Goal: Transaction & Acquisition: Purchase product/service

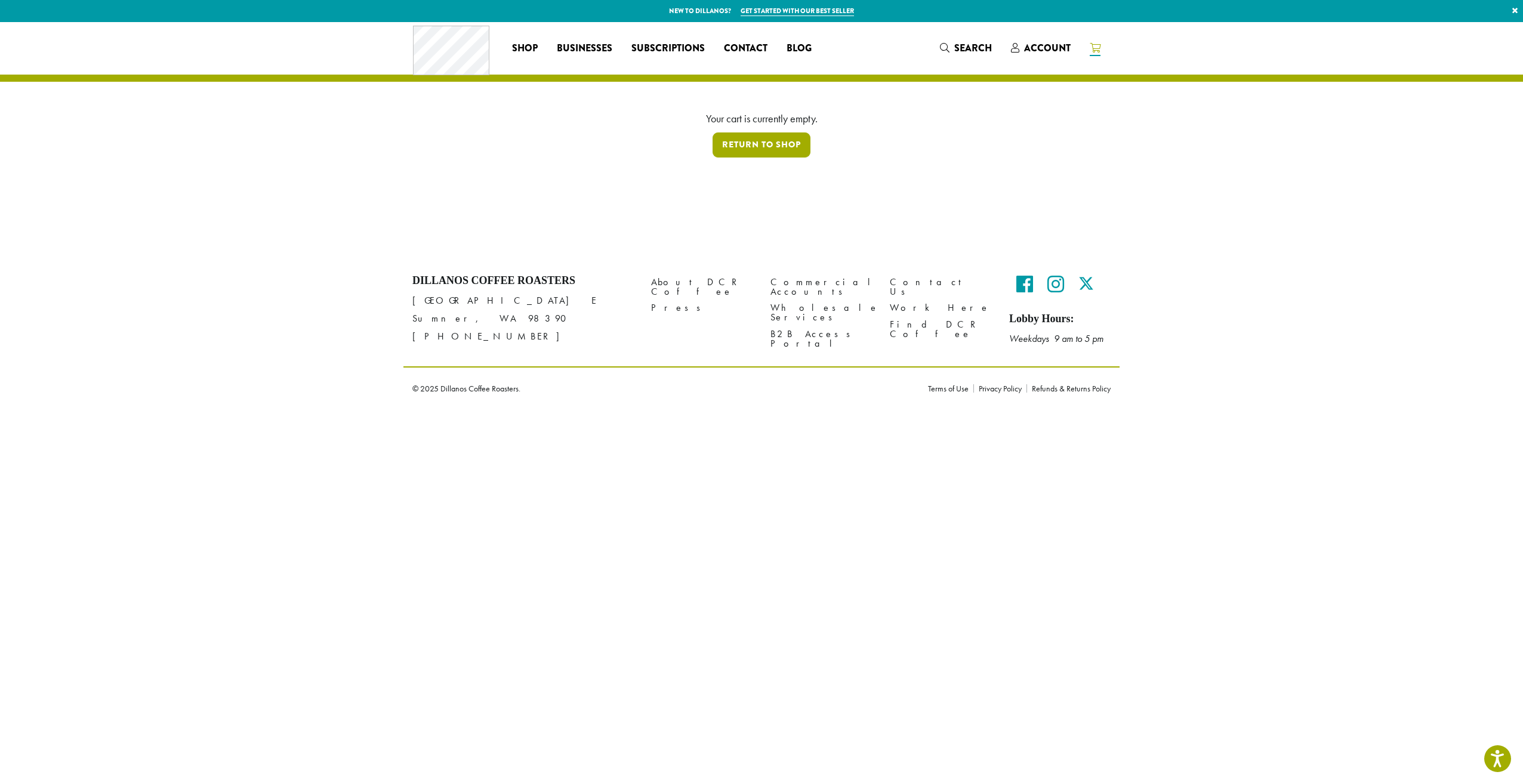
click at [740, 139] on link "Return to shop" at bounding box center [762, 145] width 98 height 25
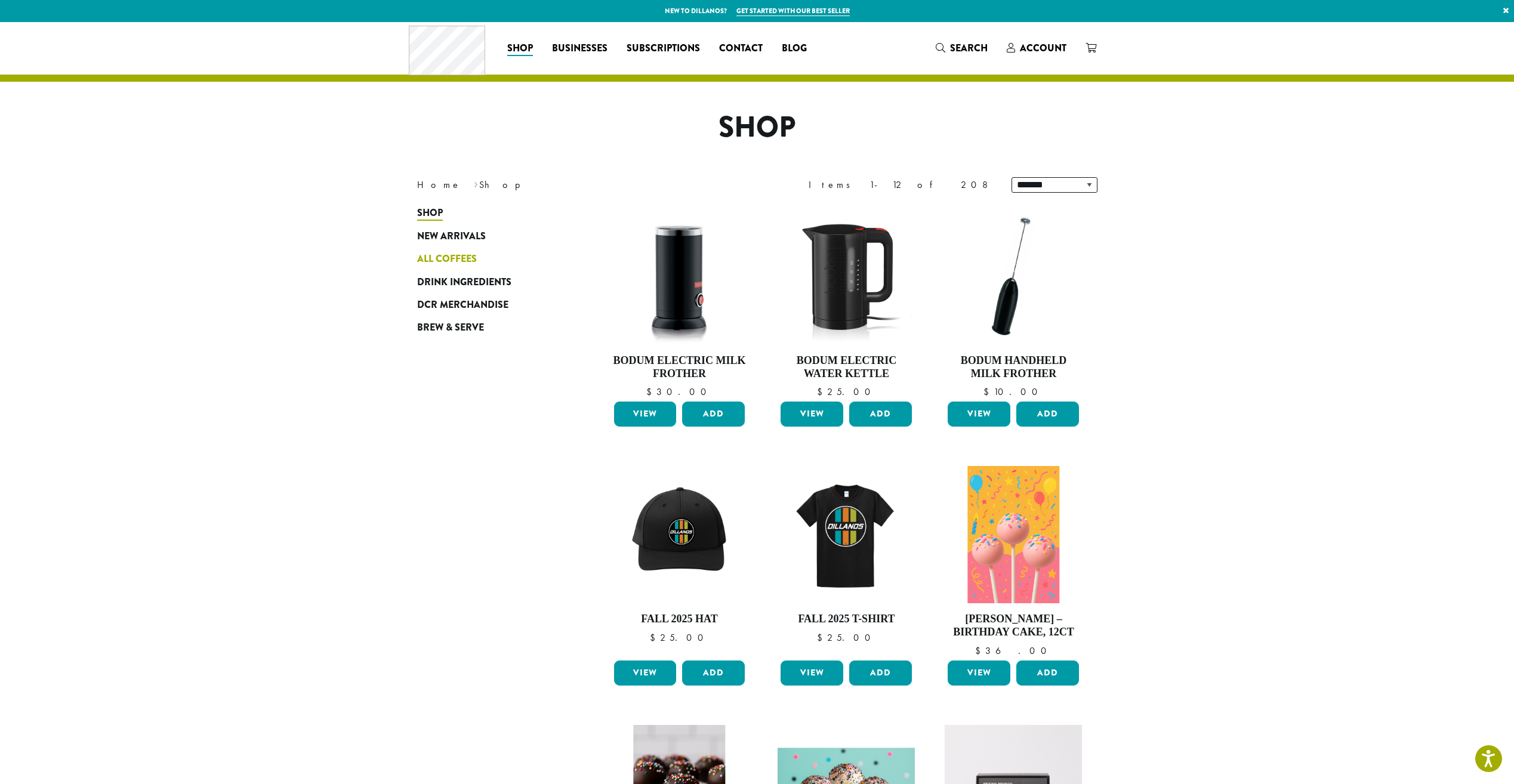
click at [461, 257] on span "All Coffees" at bounding box center [447, 259] width 60 height 15
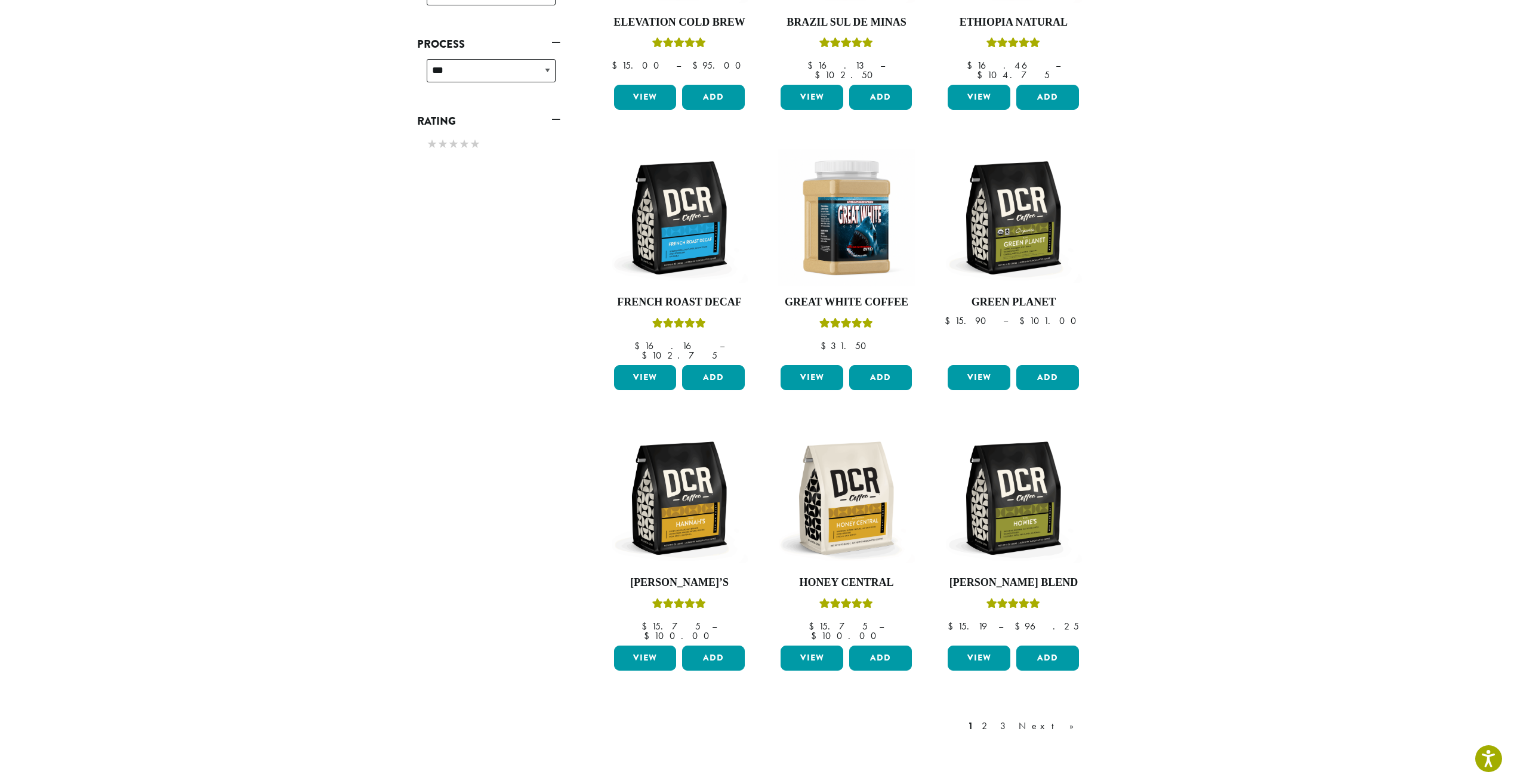
scroll to position [640, 0]
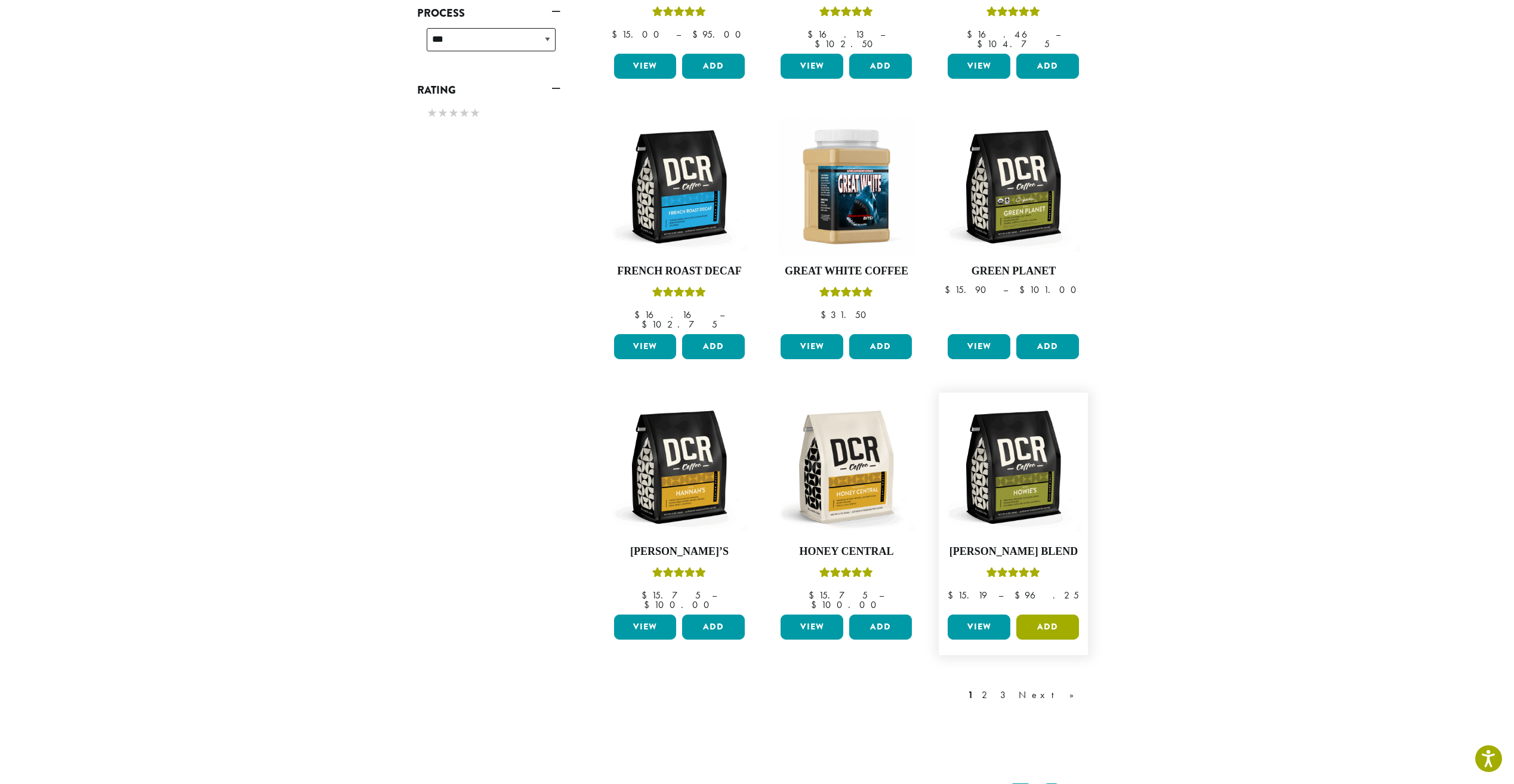
click at [1045, 615] on button "Add" at bounding box center [1048, 627] width 63 height 25
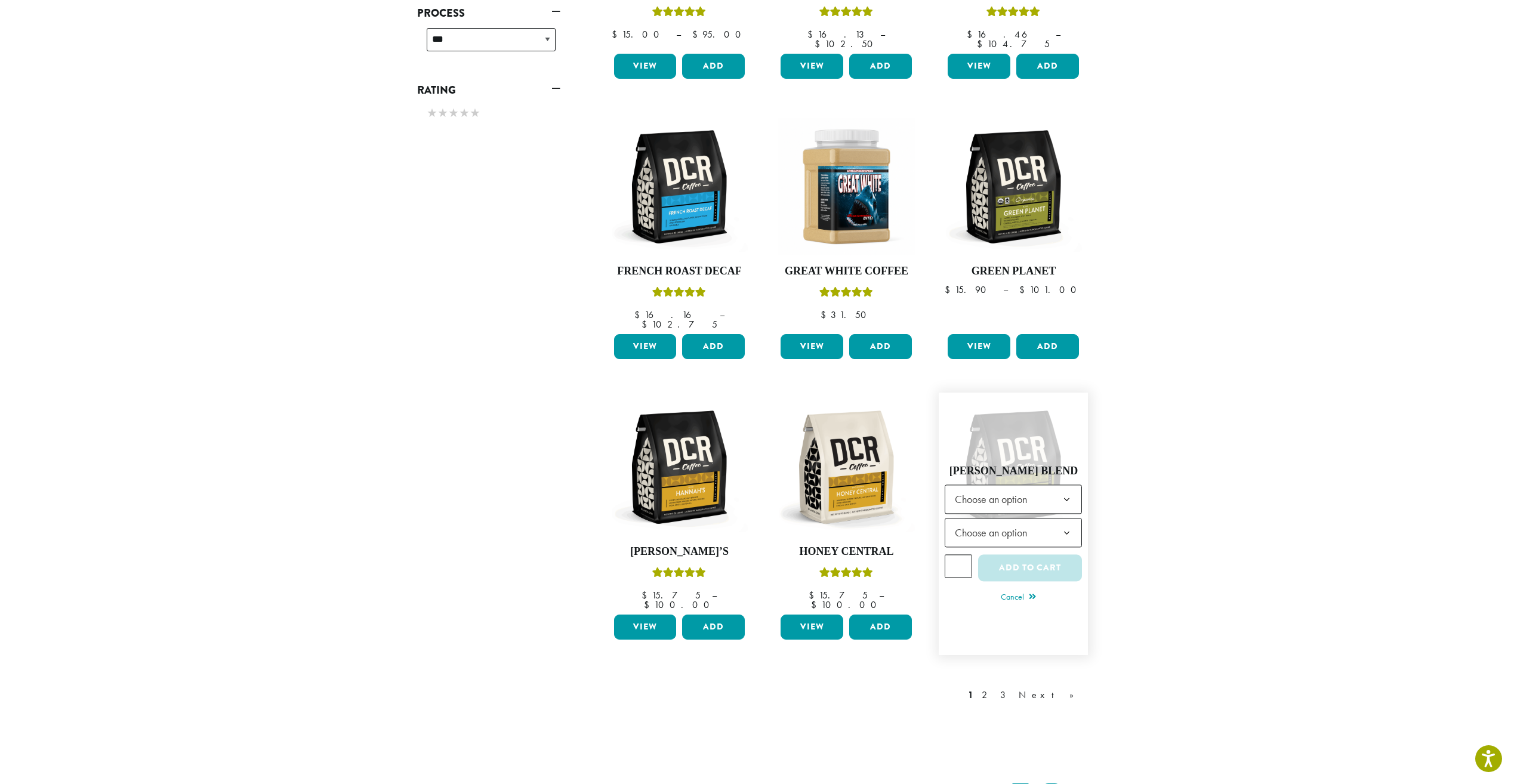
click at [1022, 488] on span "Choose an option" at bounding box center [995, 499] width 89 height 23
click at [972, 521] on span "Choose an option" at bounding box center [995, 533] width 89 height 23
select select "**********"
type input "*"
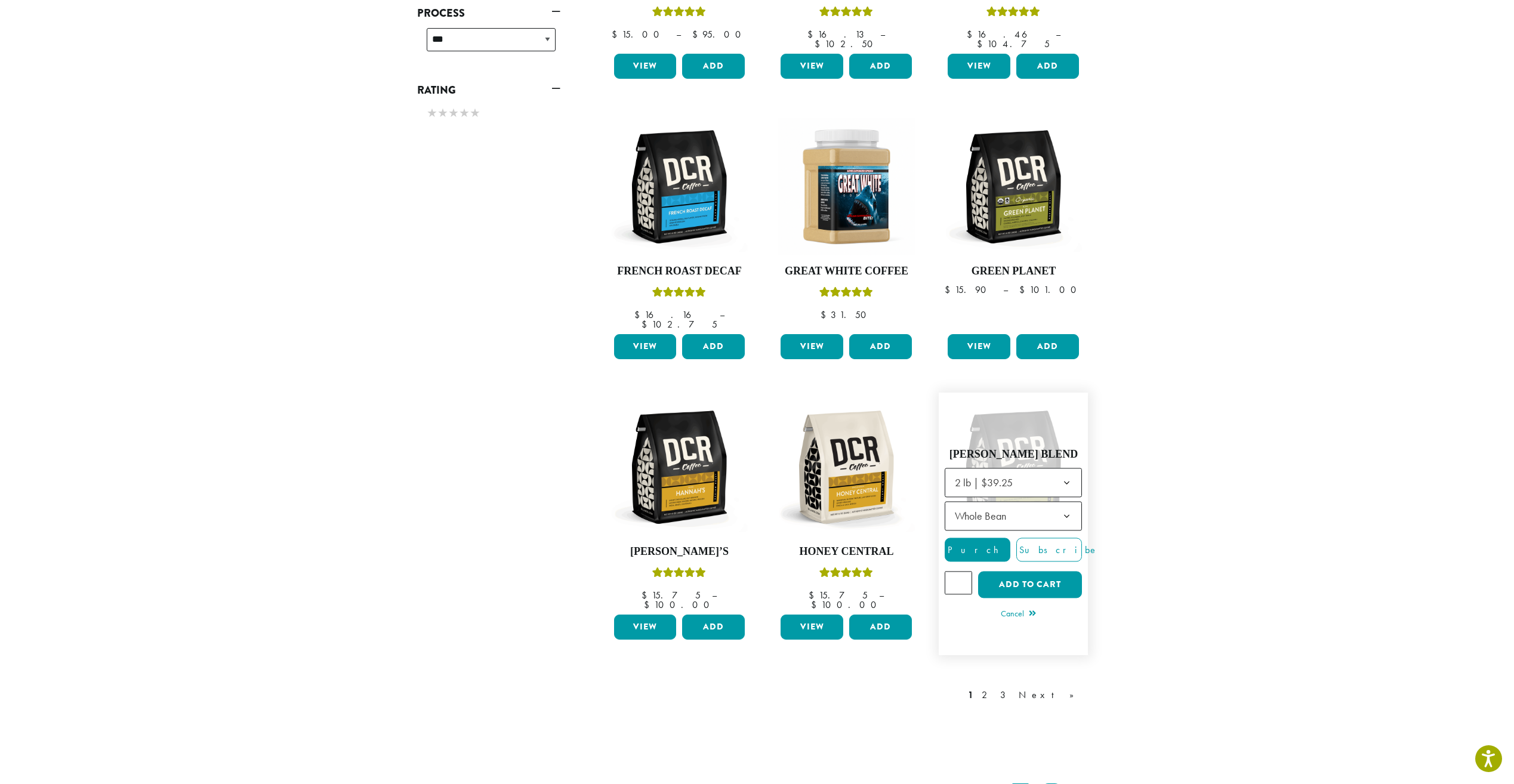
click at [961, 572] on input "*" at bounding box center [958, 583] width 27 height 23
click at [997, 572] on button "Add to cart" at bounding box center [1030, 585] width 104 height 27
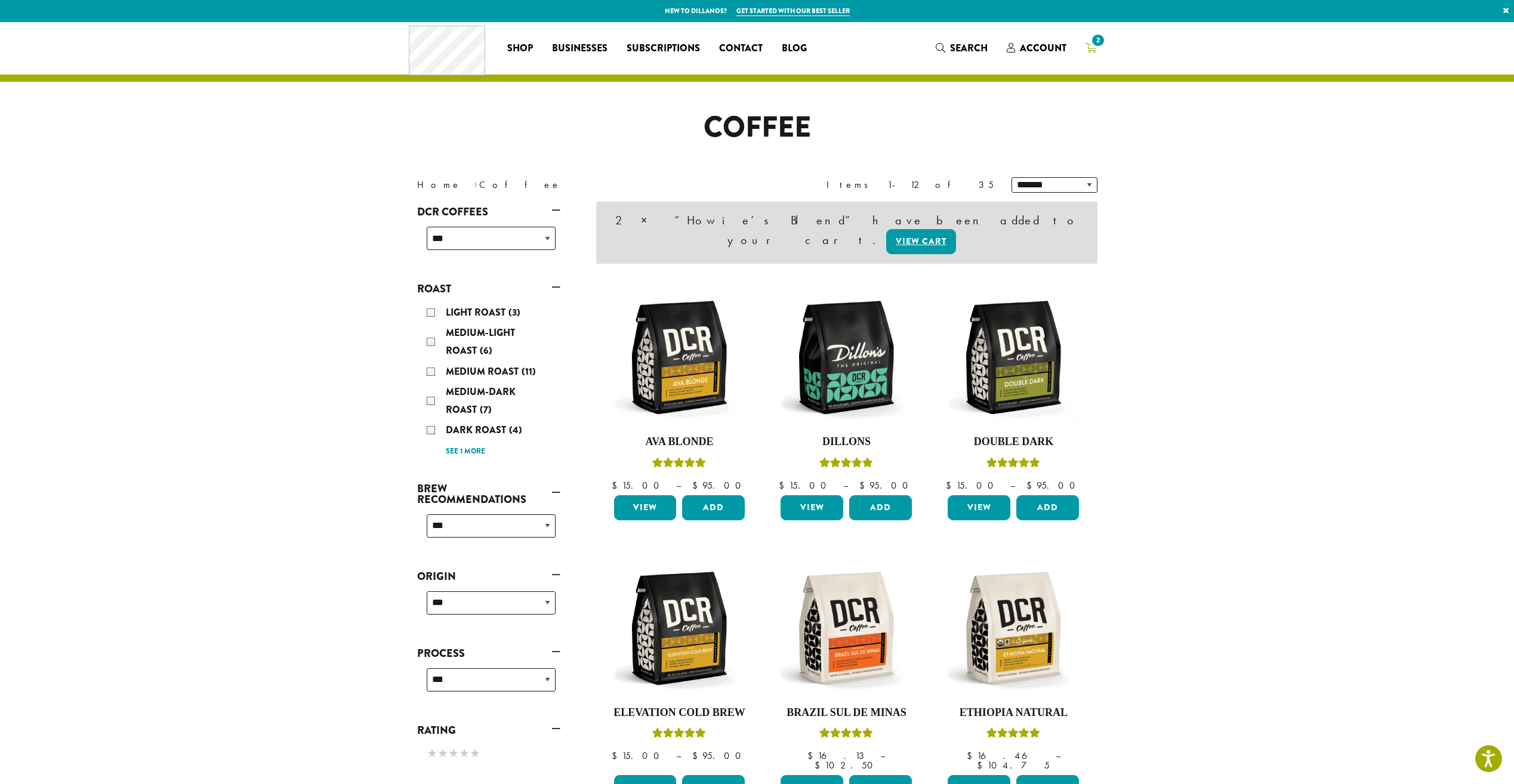
click at [1093, 48] on icon "2" at bounding box center [1091, 47] width 11 height 10
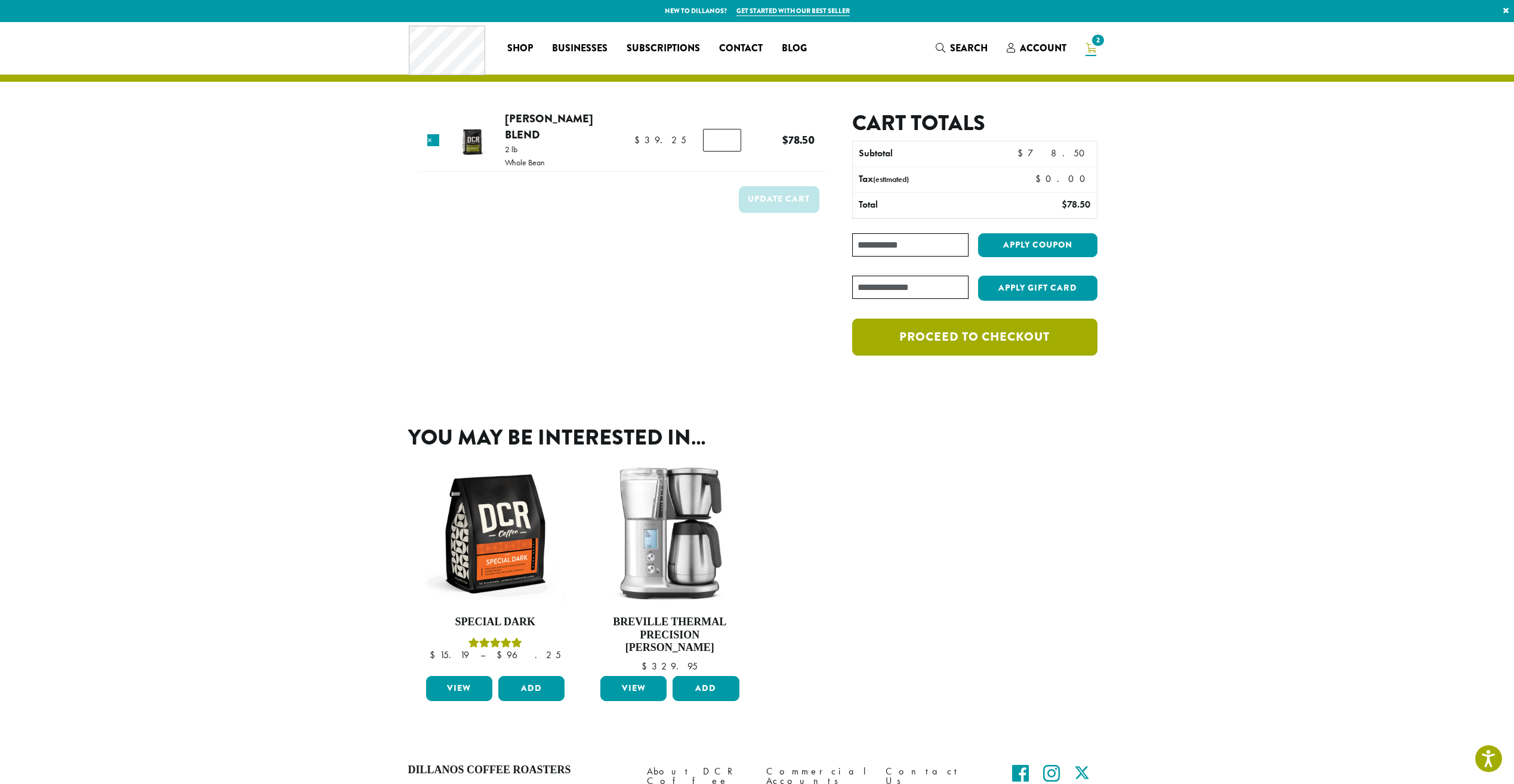
click at [921, 339] on link "Proceed to checkout" at bounding box center [975, 337] width 245 height 37
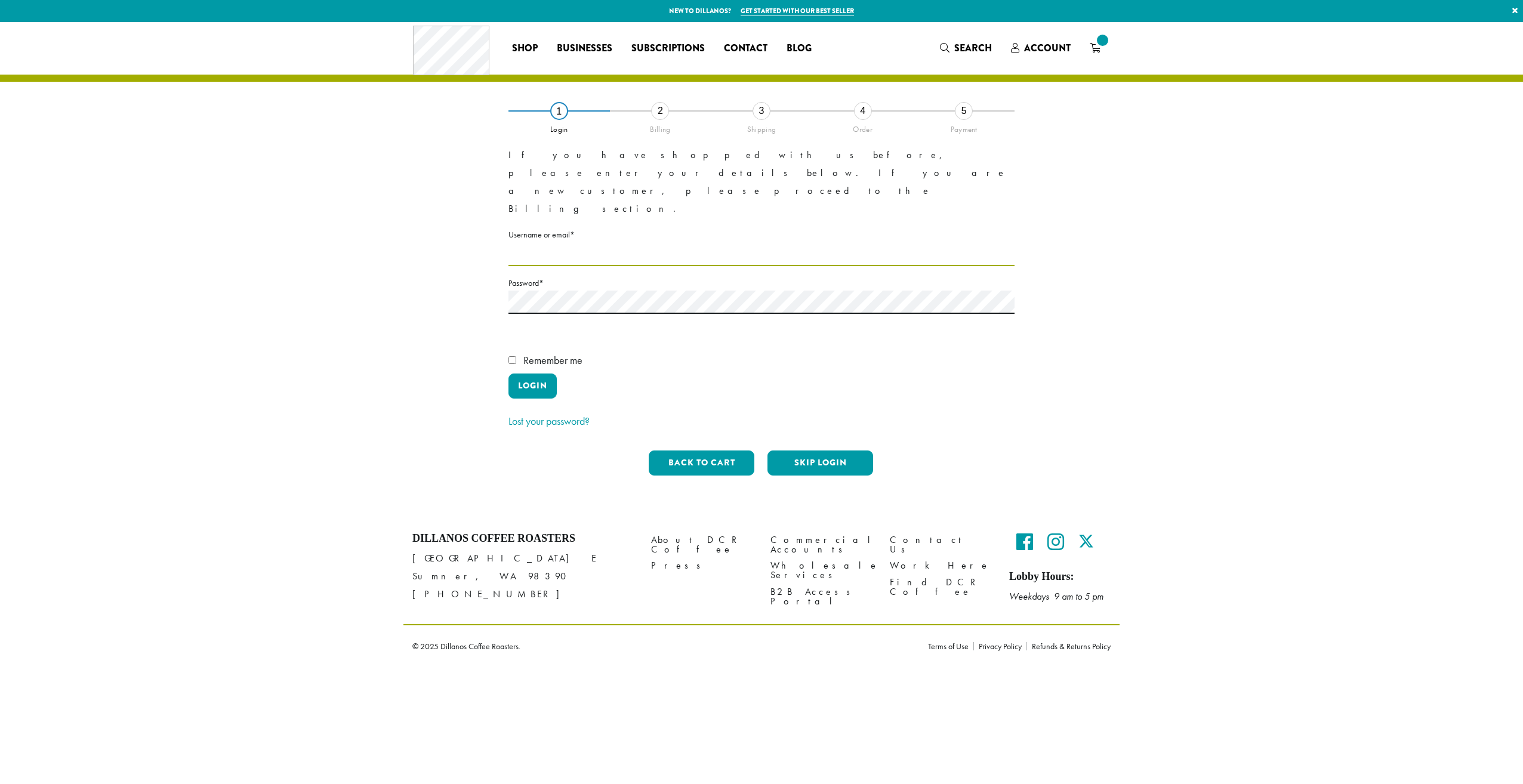
type input "**********"
click at [548, 374] on button "Login" at bounding box center [532, 386] width 48 height 25
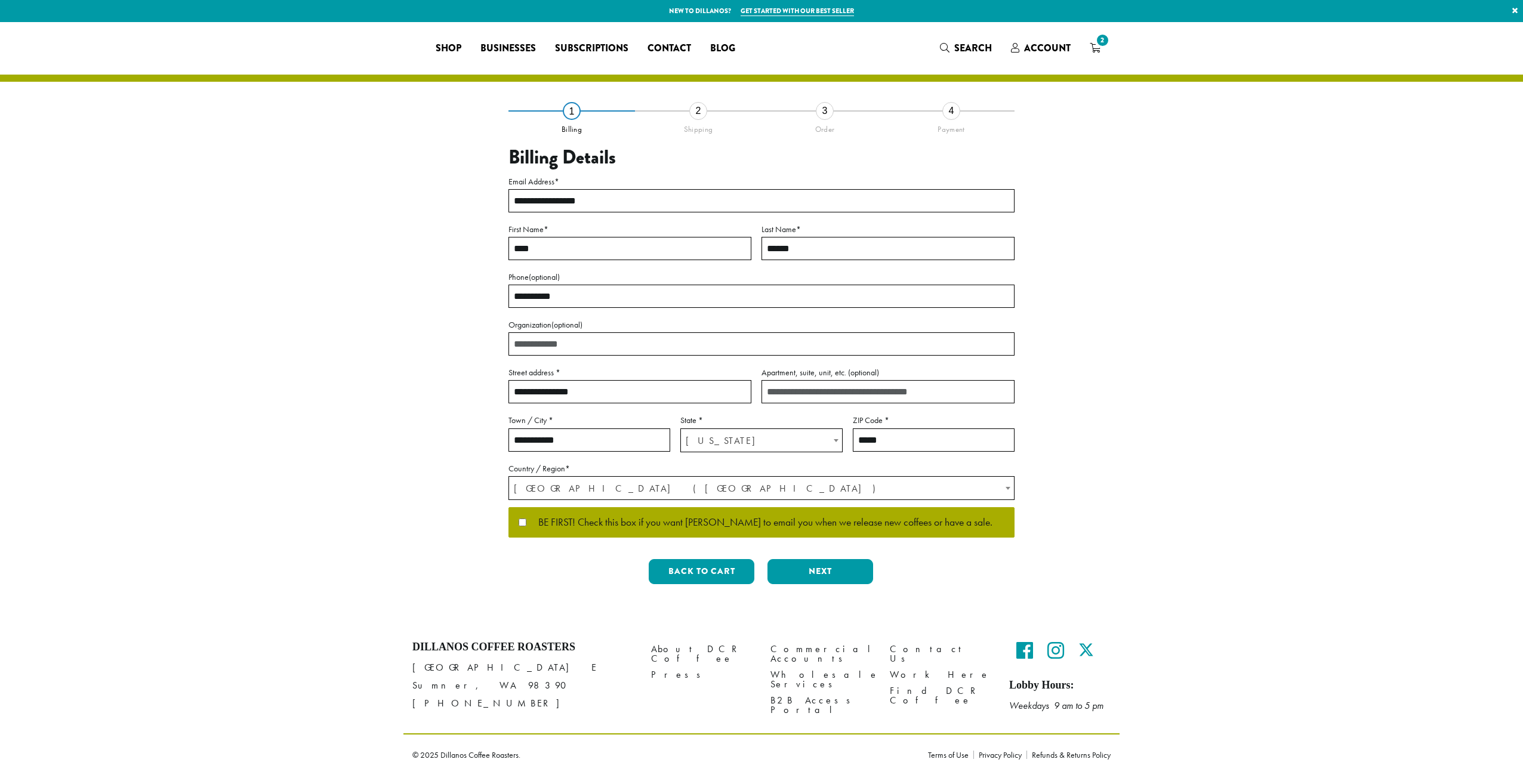
select select "**"
click at [836, 576] on button "Next" at bounding box center [820, 572] width 106 height 25
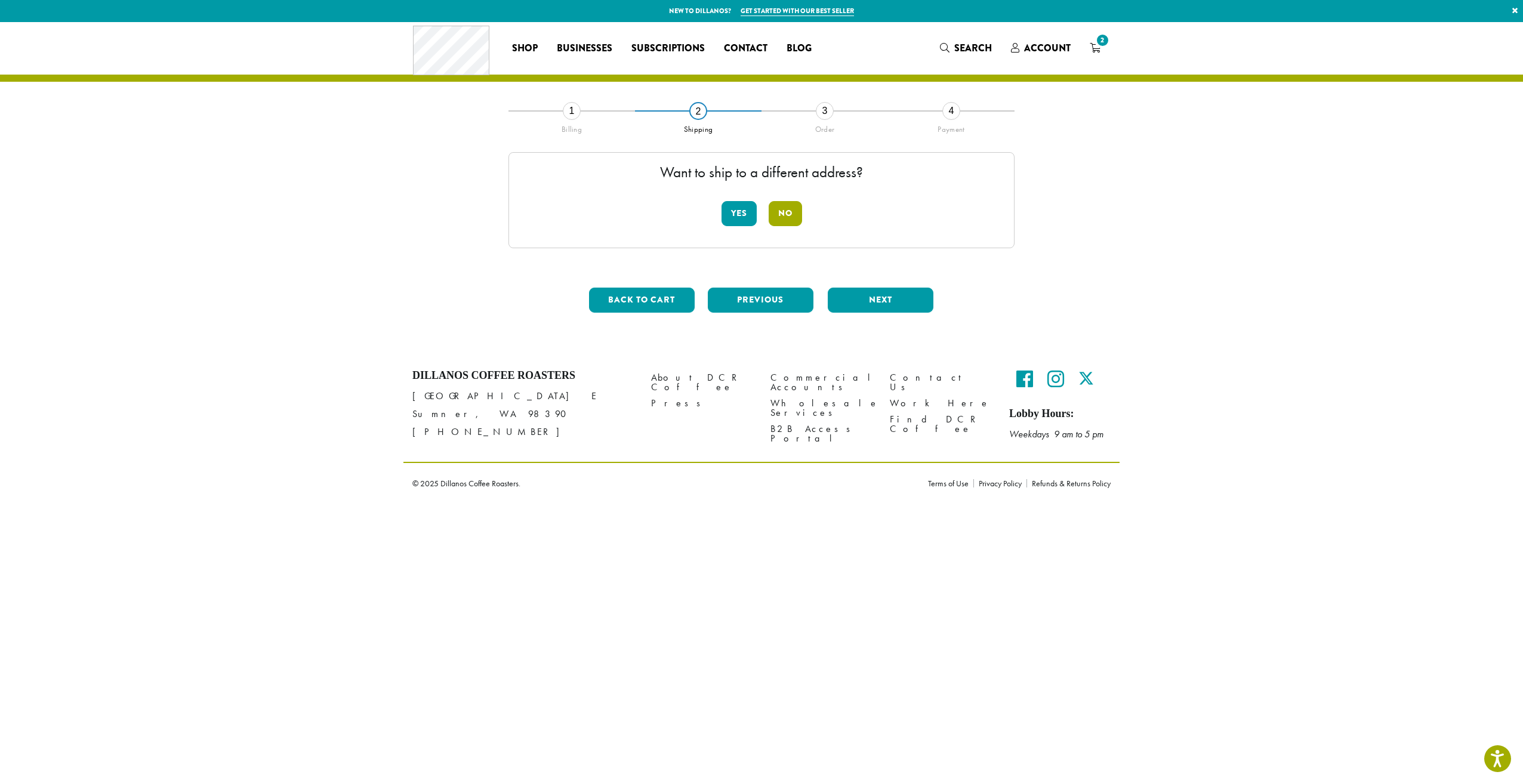
click at [796, 217] on button "No" at bounding box center [785, 214] width 33 height 25
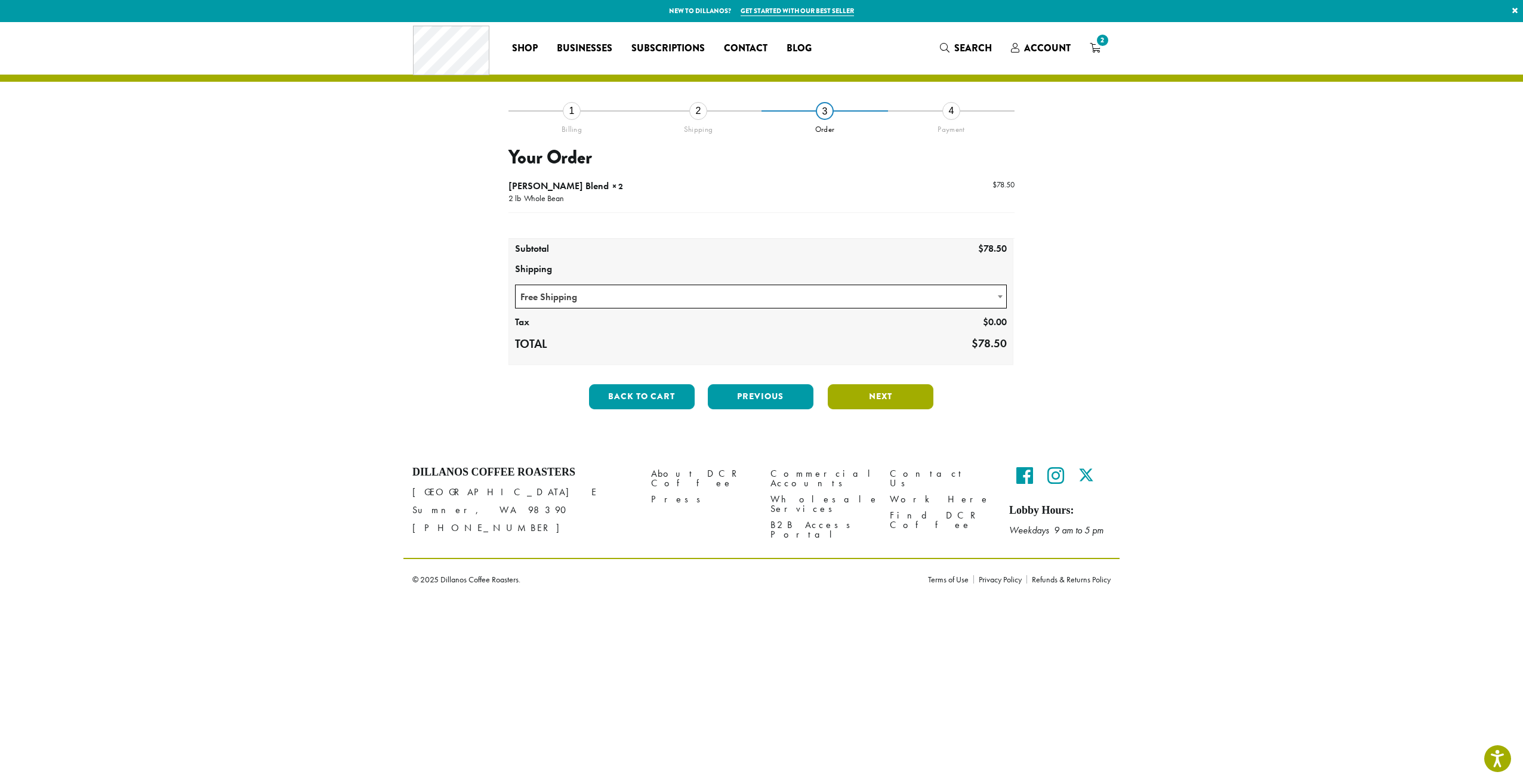
click at [896, 403] on button "Next" at bounding box center [881, 396] width 106 height 25
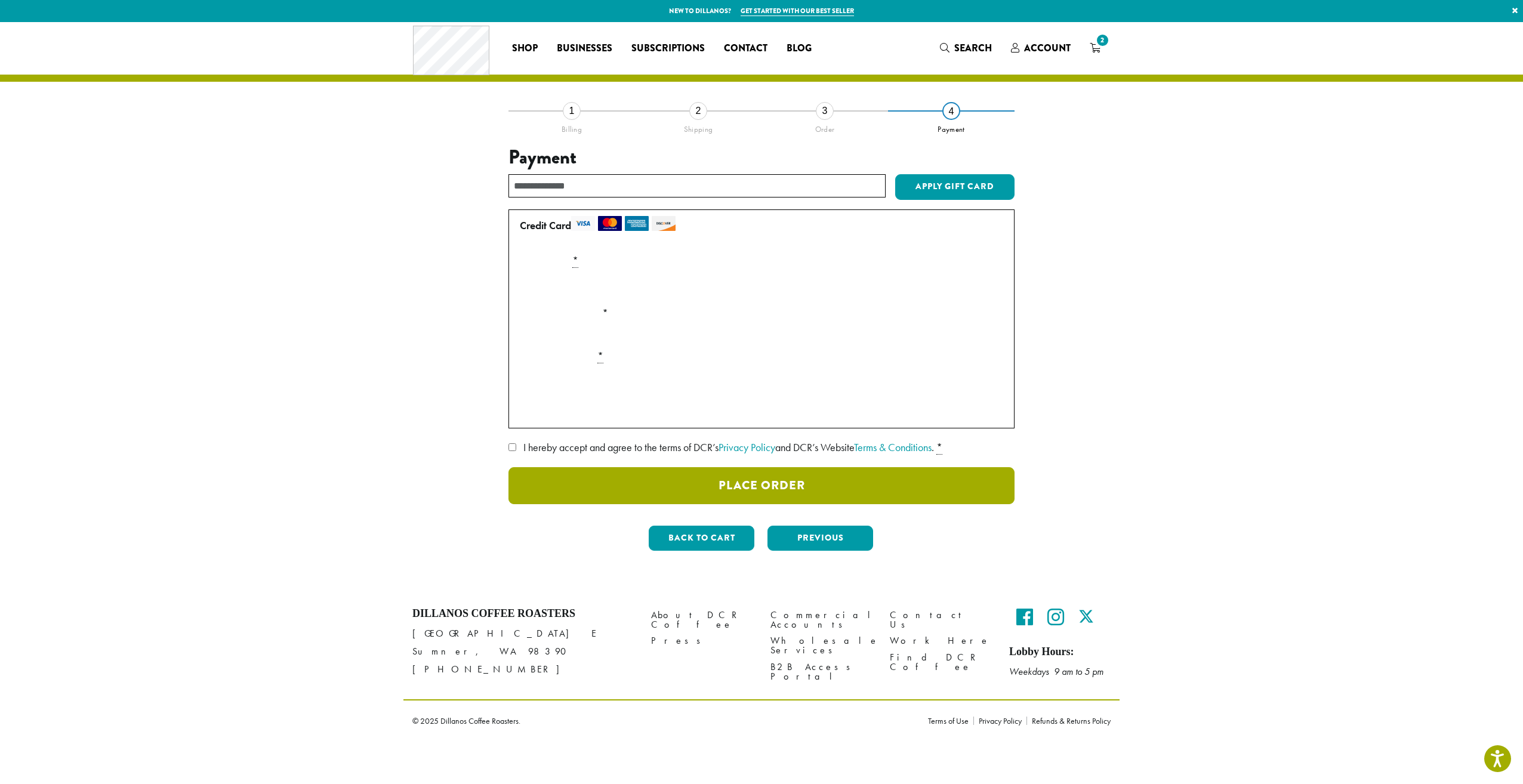
click at [547, 479] on button "Place Order" at bounding box center [762, 486] width 506 height 37
